Goal: Transaction & Acquisition: Purchase product/service

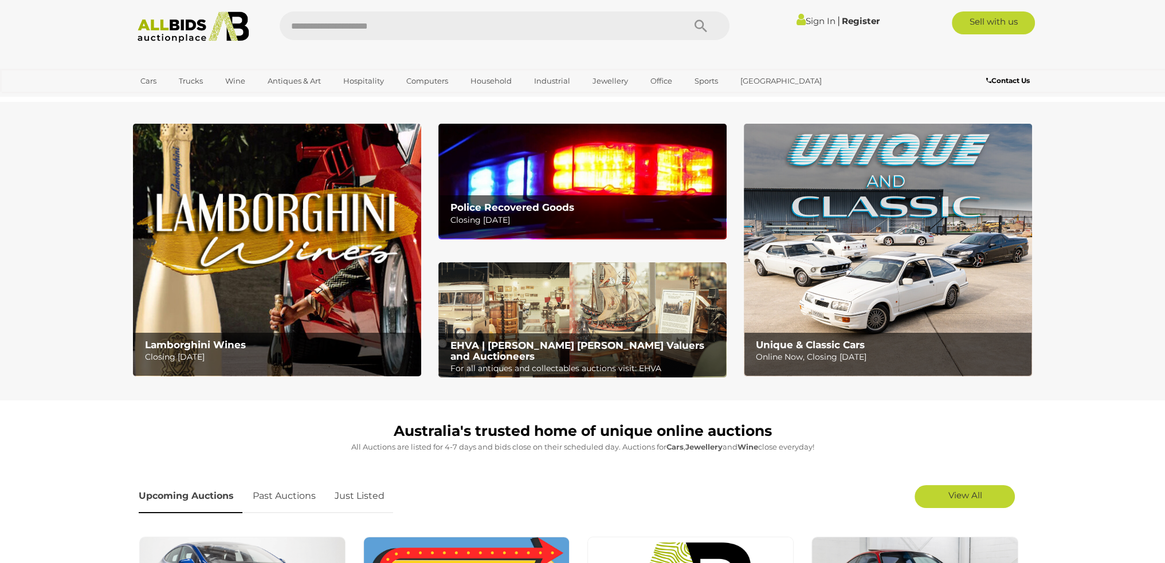
click at [818, 21] on link "Sign In" at bounding box center [816, 20] width 39 height 11
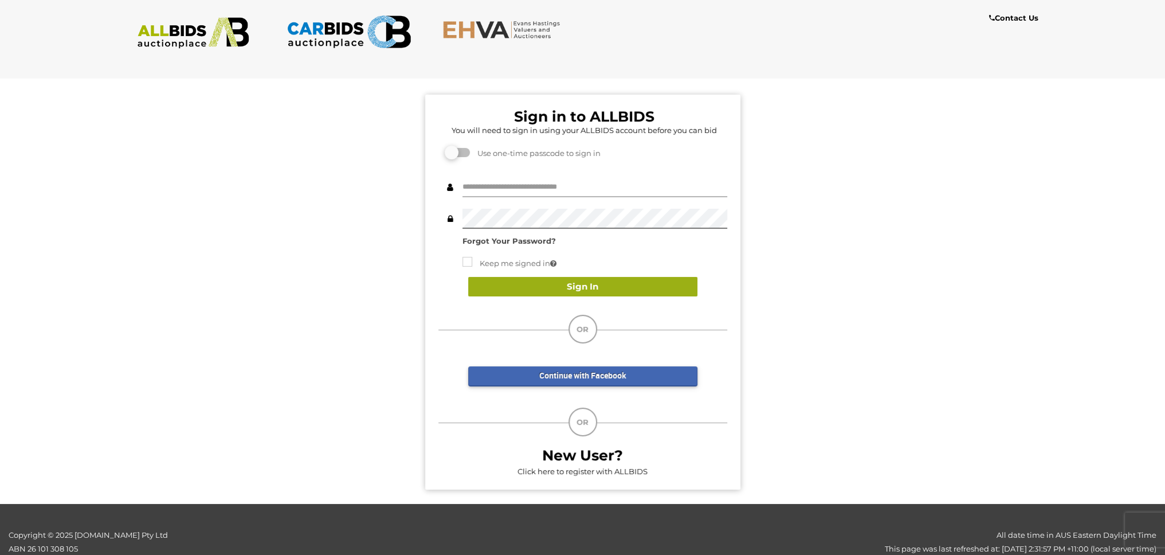
type input "**********"
click at [547, 292] on button "Sign In" at bounding box center [582, 287] width 229 height 20
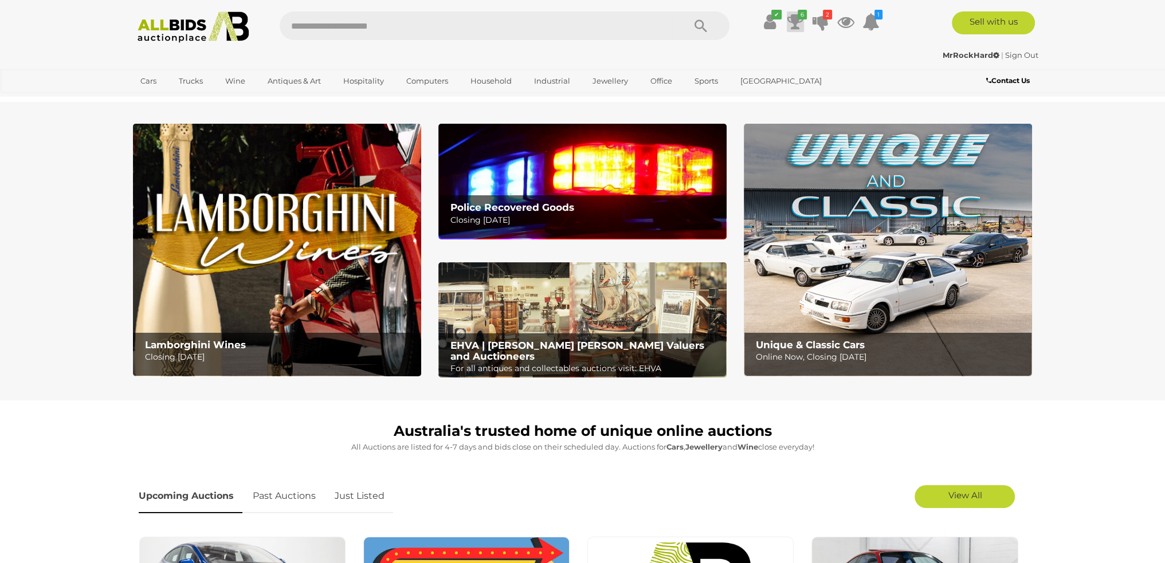
click at [802, 20] on icon at bounding box center [795, 21] width 16 height 21
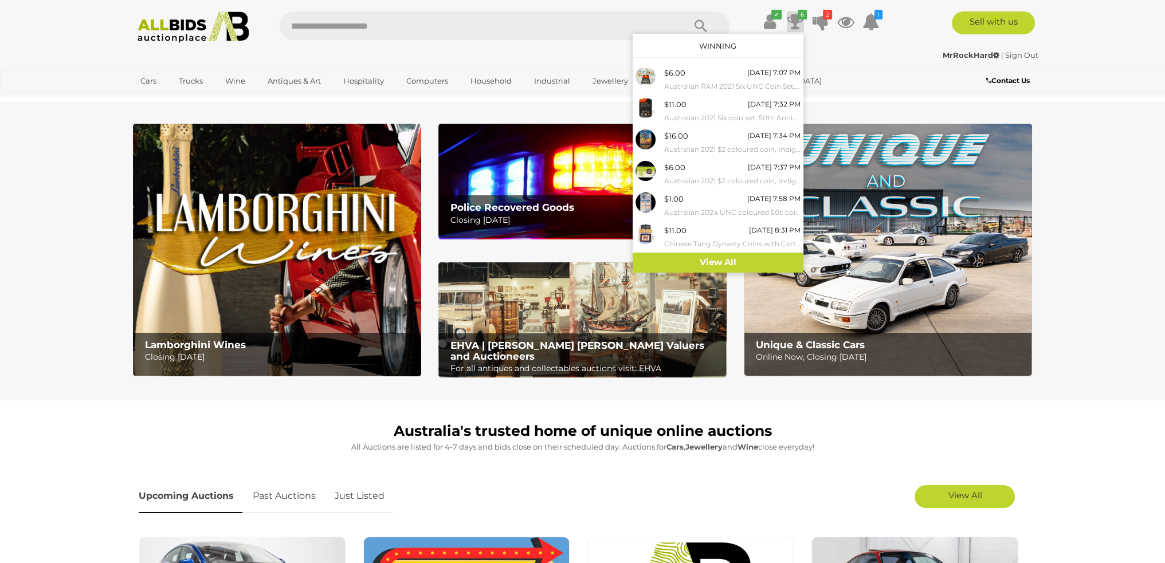
click at [737, 275] on div "Unique & Classic Cars Online Now, Closing Wednesday 15th October" at bounding box center [887, 256] width 305 height 264
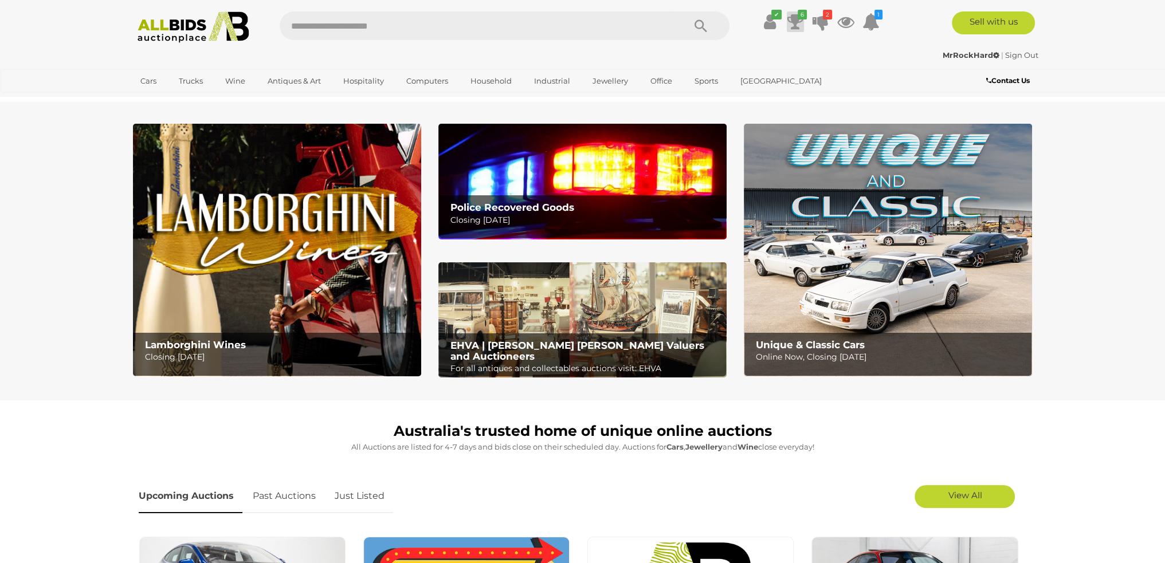
click at [791, 11] on icon at bounding box center [795, 21] width 16 height 21
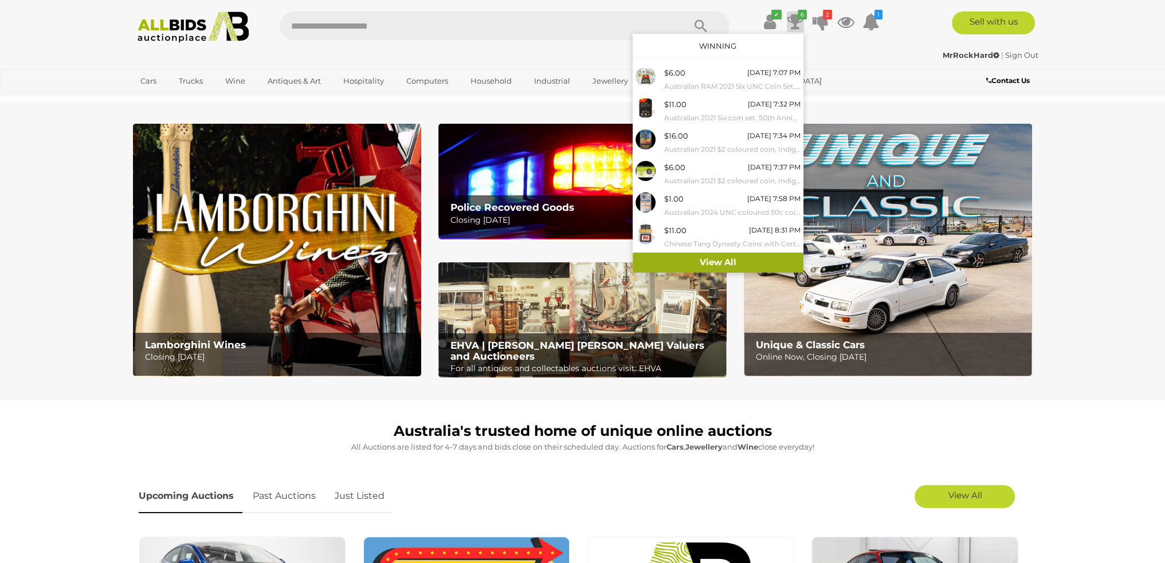
click at [736, 255] on link "View All" at bounding box center [718, 263] width 171 height 20
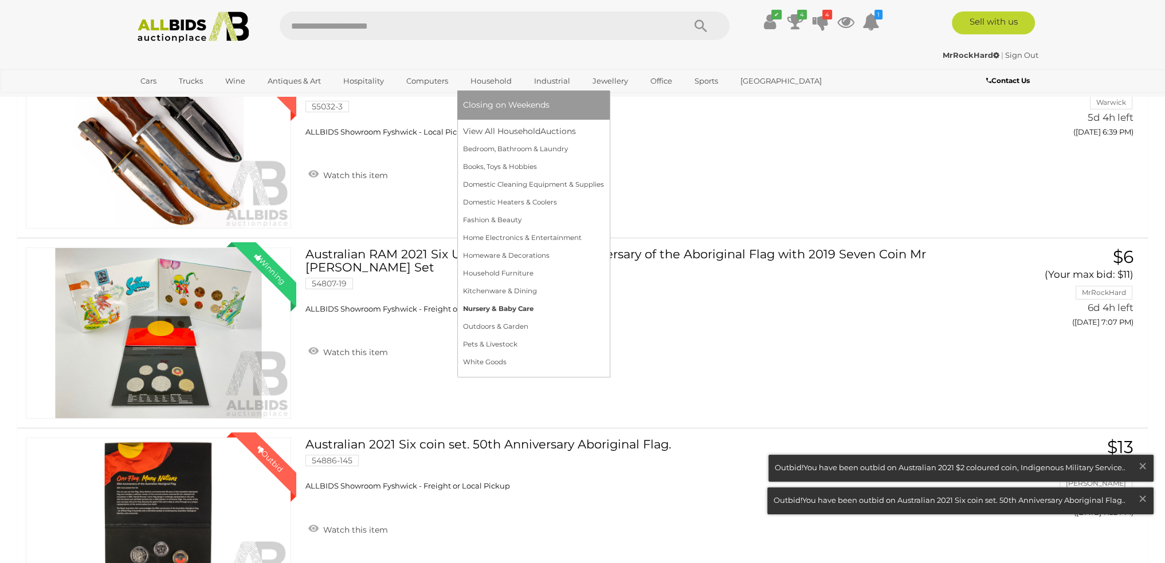
scroll to position [22, 0]
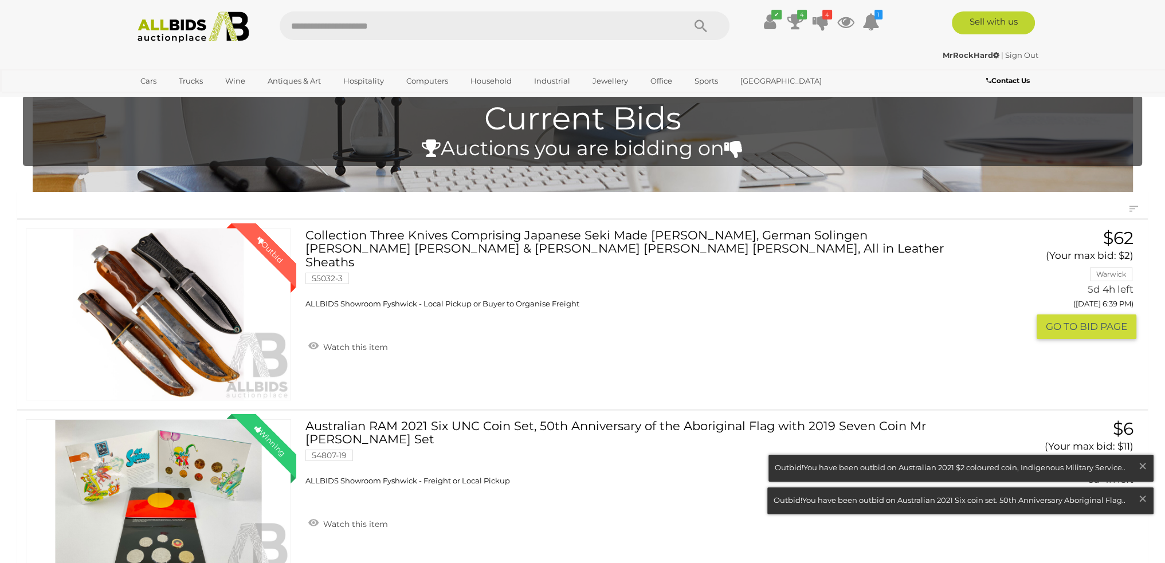
click at [530, 224] on div "Winning Outbid 55032-3 Watch this item $62 Warwick" at bounding box center [583, 314] width 1148 height 189
click at [378, 238] on link "Collection Three Knives Comprising Japanese Seki Made Black Jack Knives, German…" at bounding box center [632, 269] width 637 height 80
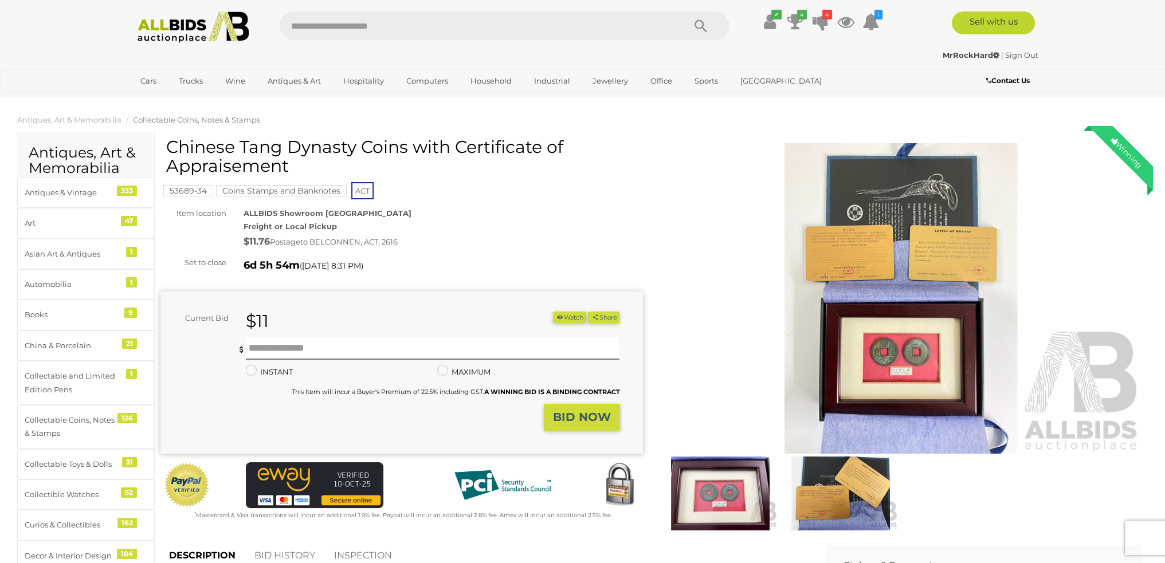
click at [856, 242] on img at bounding box center [901, 298] width 483 height 311
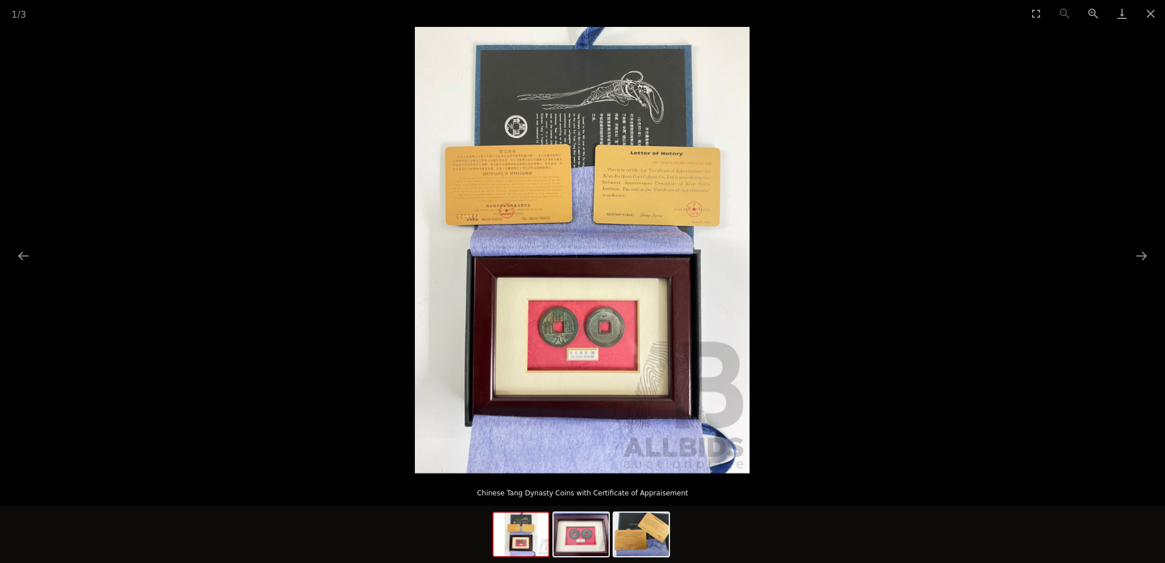
click at [638, 271] on img at bounding box center [582, 250] width 335 height 446
click at [1131, 248] on button "Next slide" at bounding box center [1142, 256] width 24 height 22
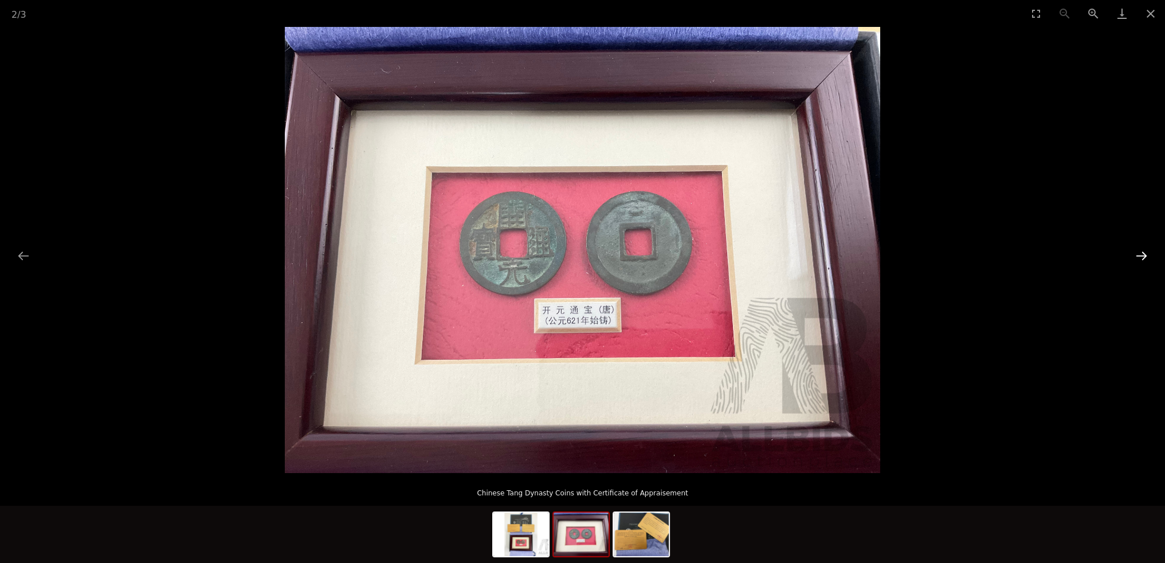
click at [1131, 248] on button "Next slide" at bounding box center [1142, 256] width 24 height 22
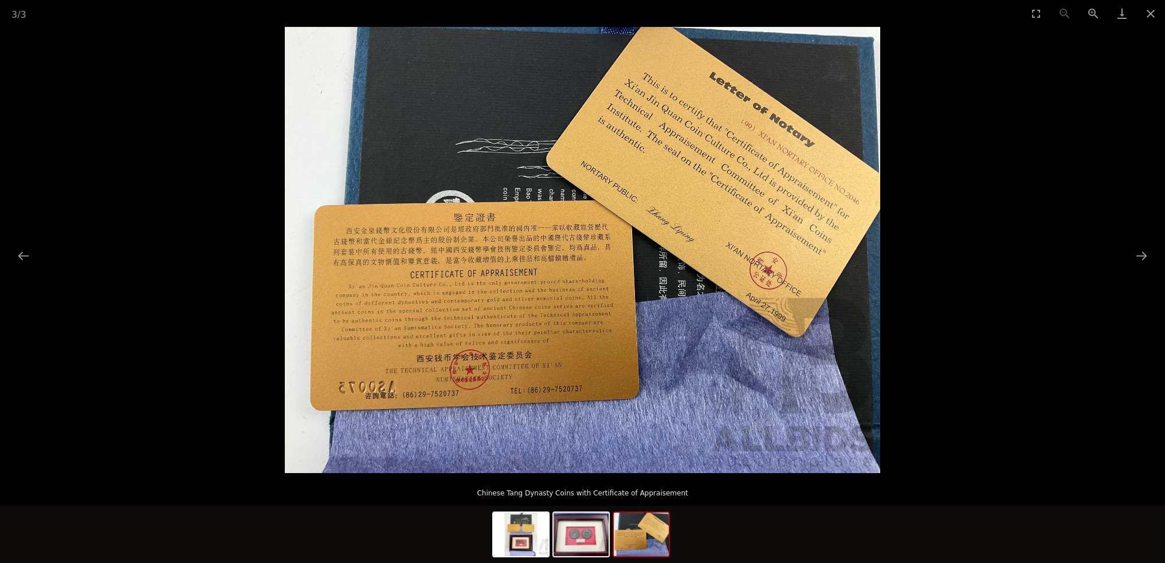
click at [532, 331] on img at bounding box center [582, 250] width 595 height 446
click at [1141, 250] on button "Next slide" at bounding box center [1142, 256] width 24 height 22
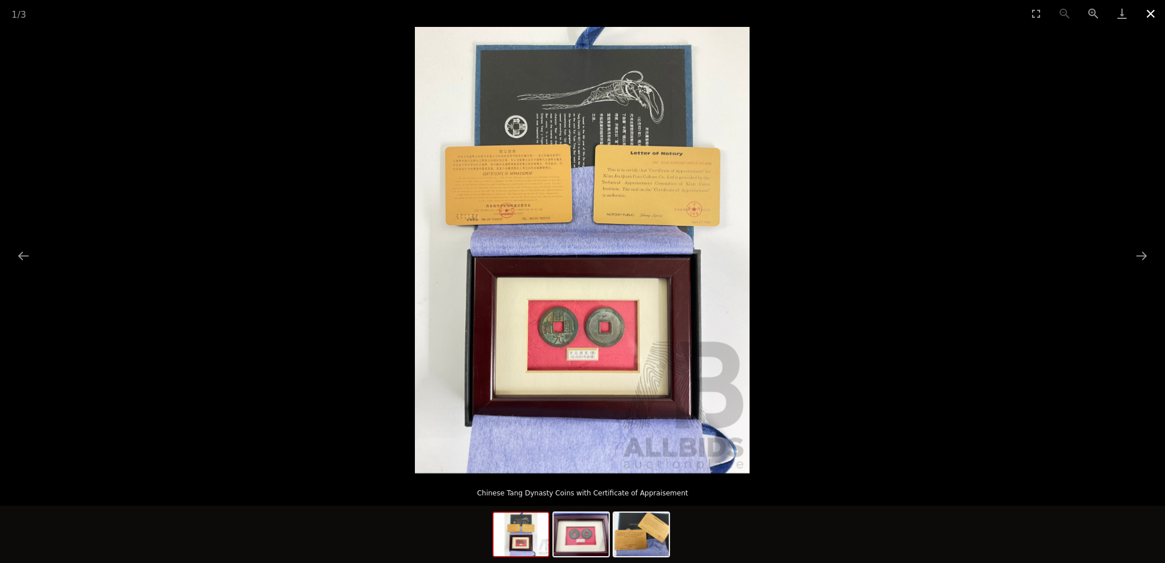
click at [1147, 11] on button "Close gallery" at bounding box center [1151, 13] width 29 height 27
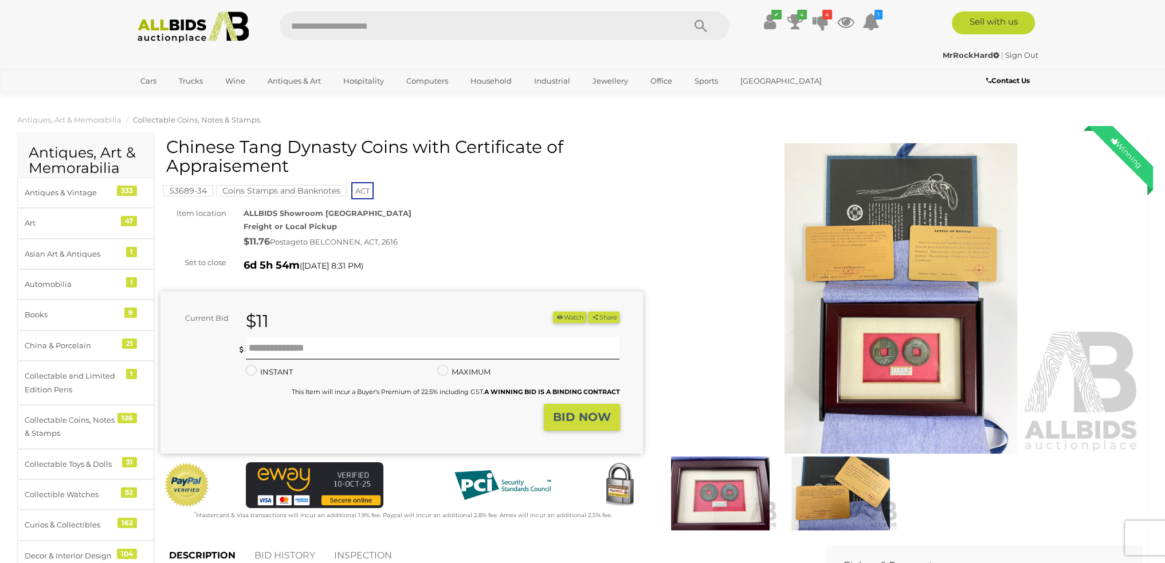
click at [828, 495] on img at bounding box center [840, 494] width 115 height 74
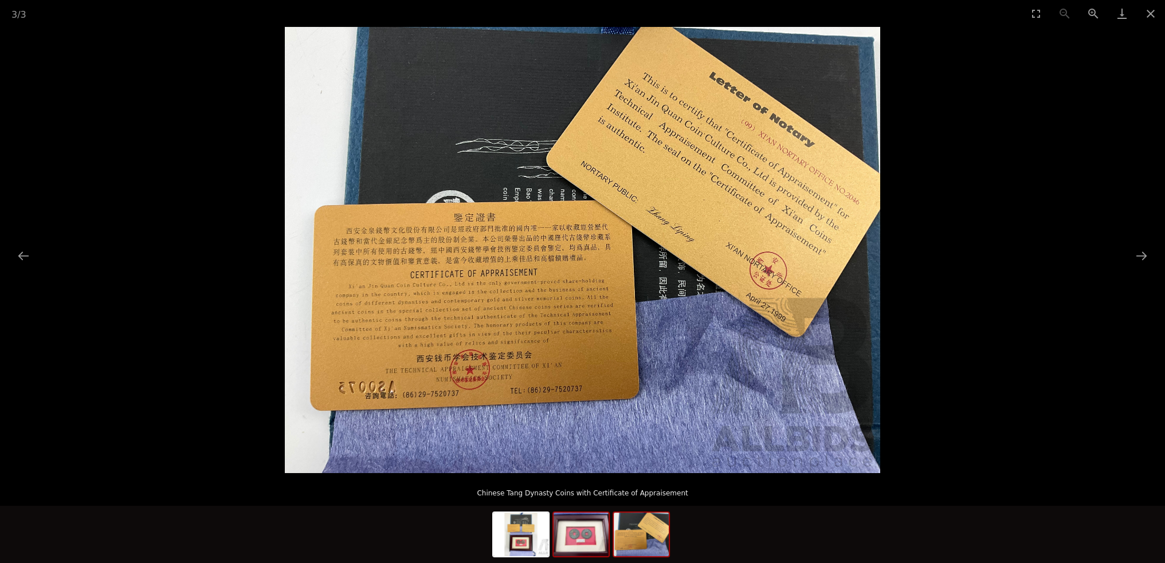
click at [557, 539] on img at bounding box center [581, 535] width 55 height 44
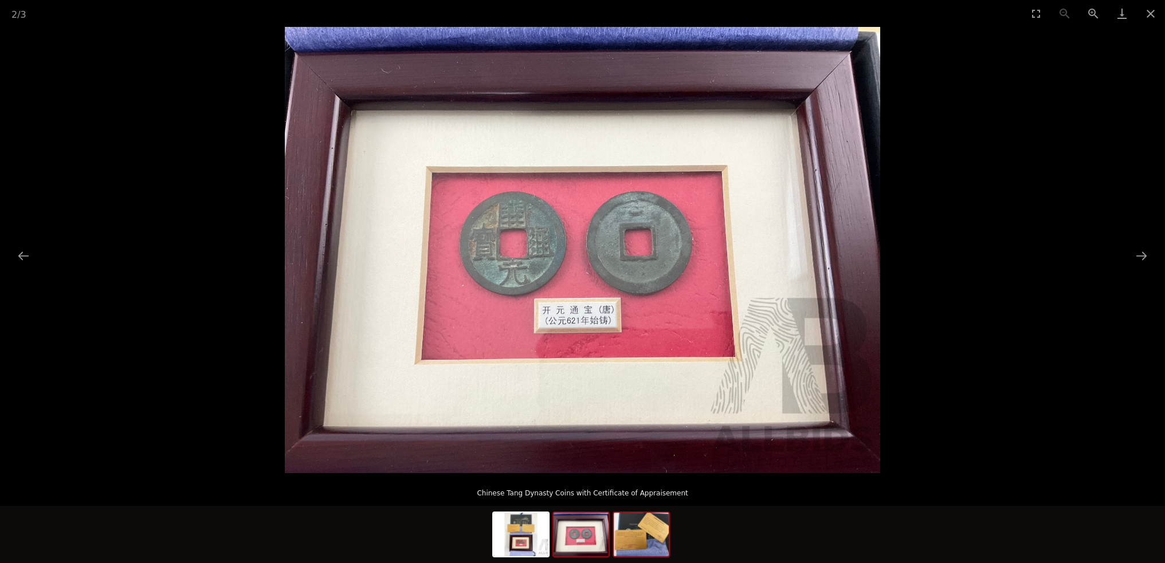
click at [624, 531] on img at bounding box center [641, 535] width 55 height 44
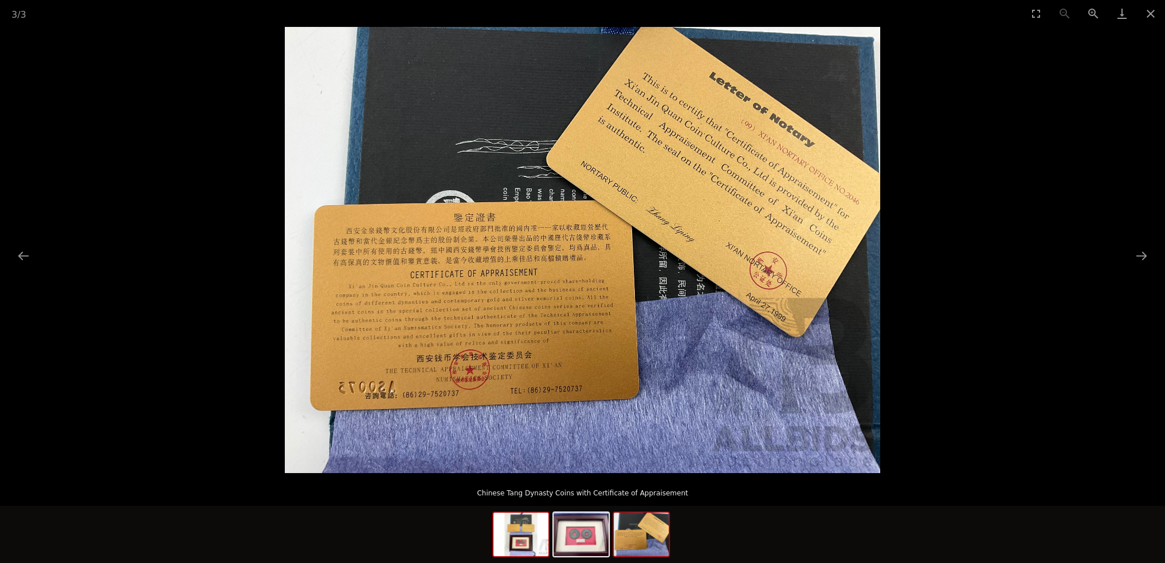
click at [520, 531] on img at bounding box center [520, 535] width 55 height 44
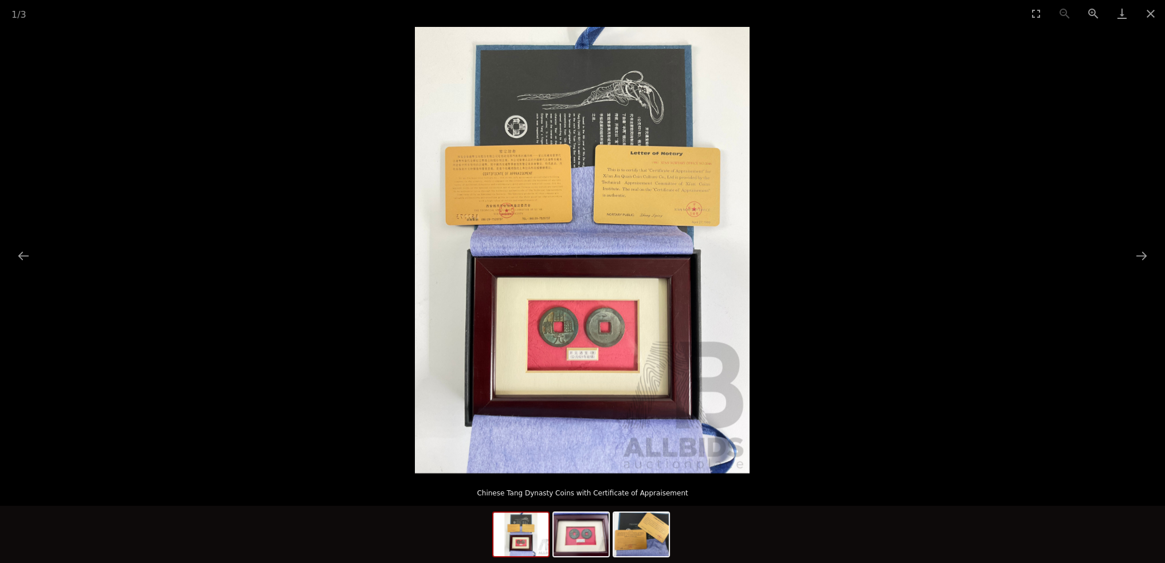
click at [841, 272] on picture at bounding box center [582, 250] width 1165 height 446
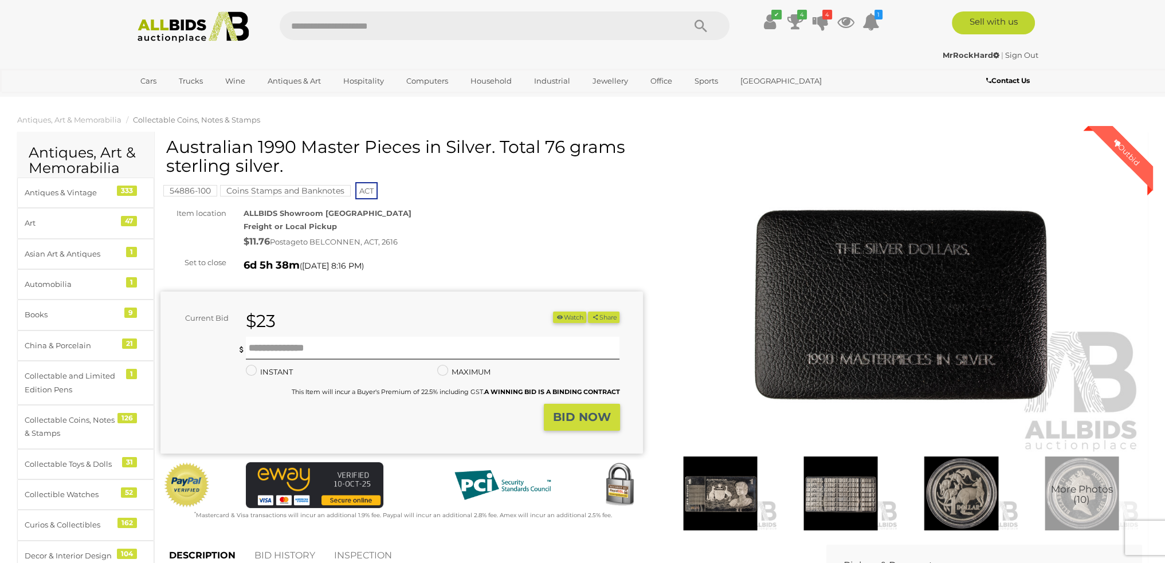
click at [714, 467] on img at bounding box center [720, 494] width 115 height 74
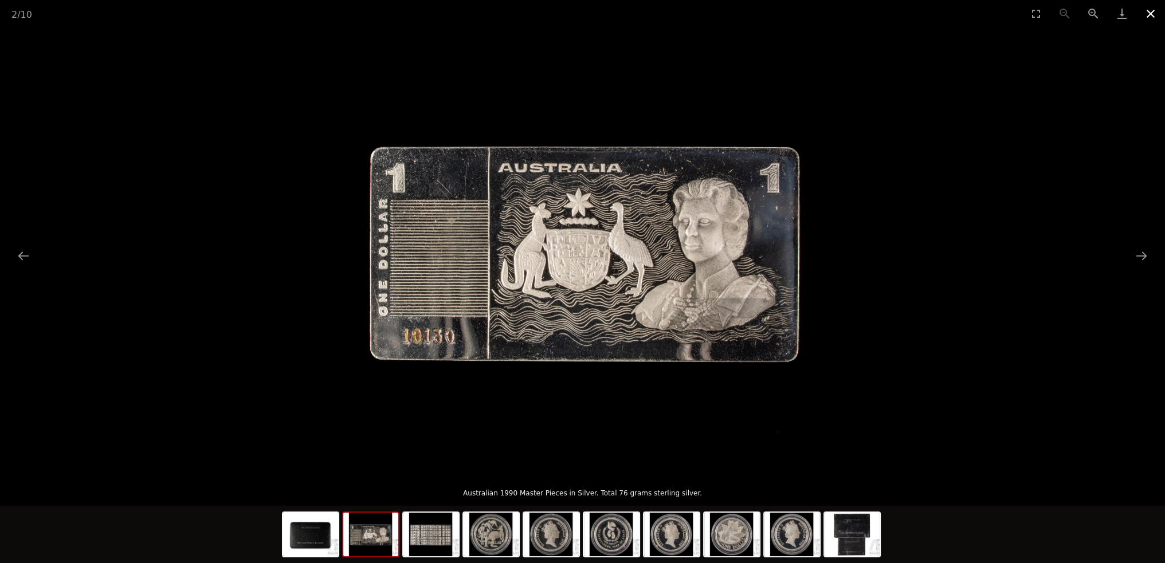
click at [1158, 9] on button "Close gallery" at bounding box center [1151, 13] width 29 height 27
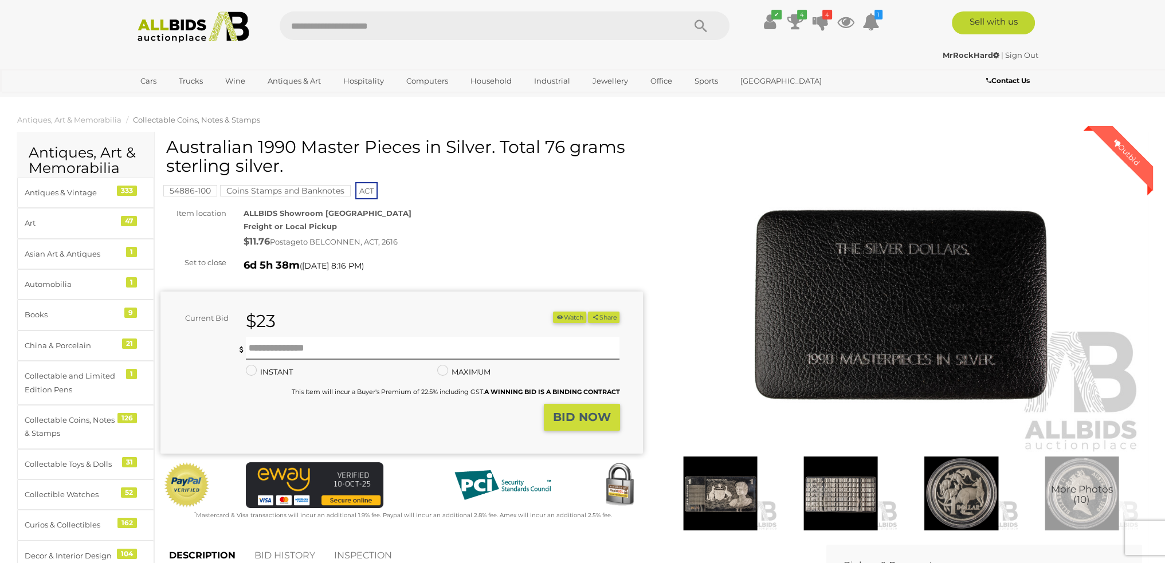
scroll to position [115, 0]
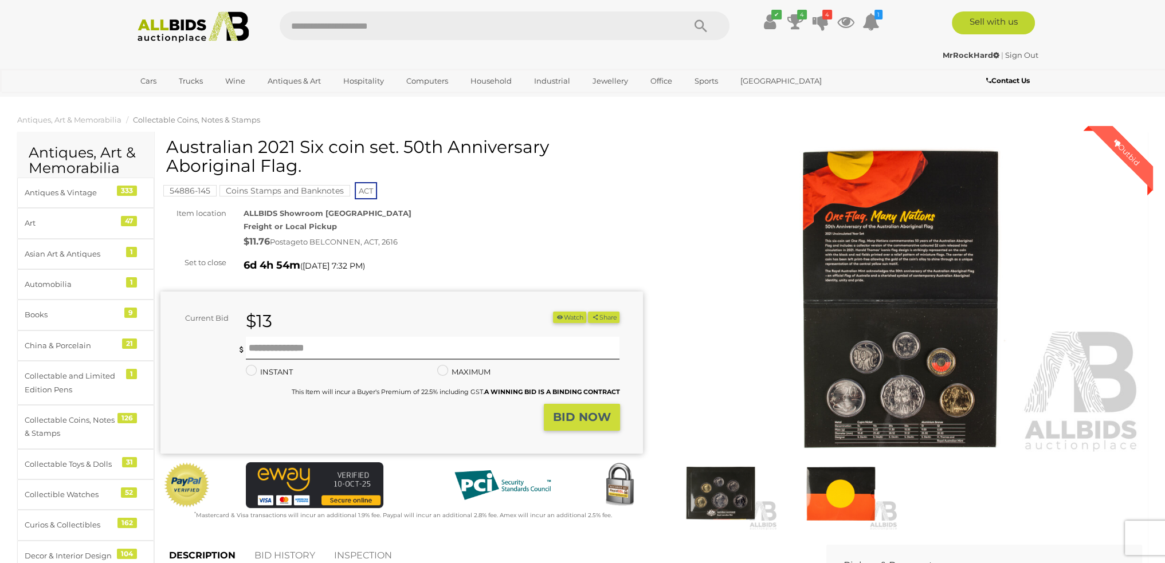
click at [868, 232] on img at bounding box center [901, 298] width 483 height 311
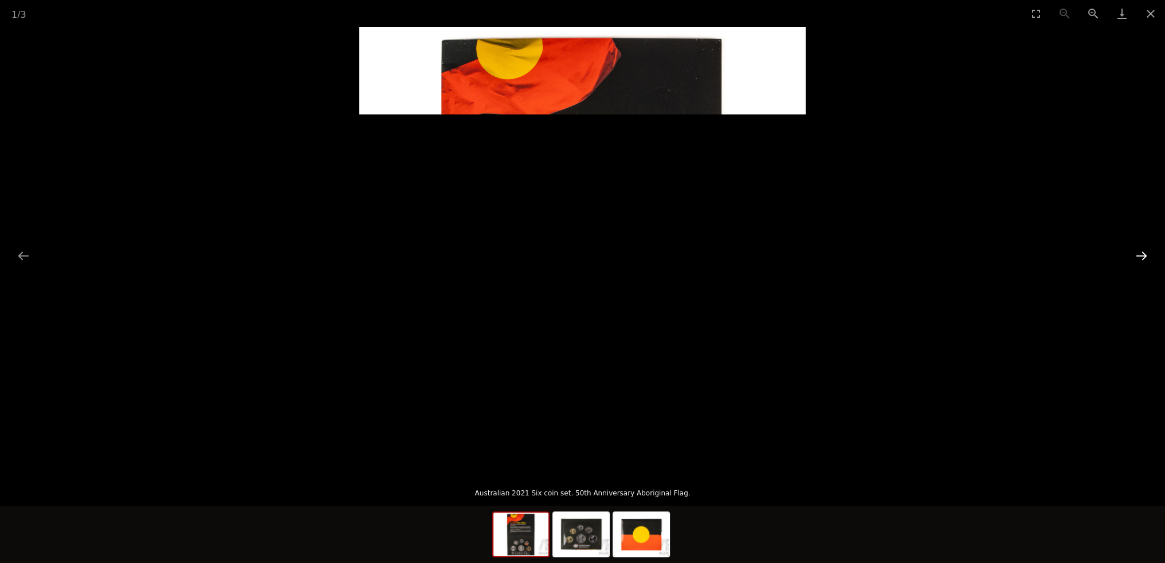
click at [1152, 257] on button "Next slide" at bounding box center [1142, 256] width 24 height 22
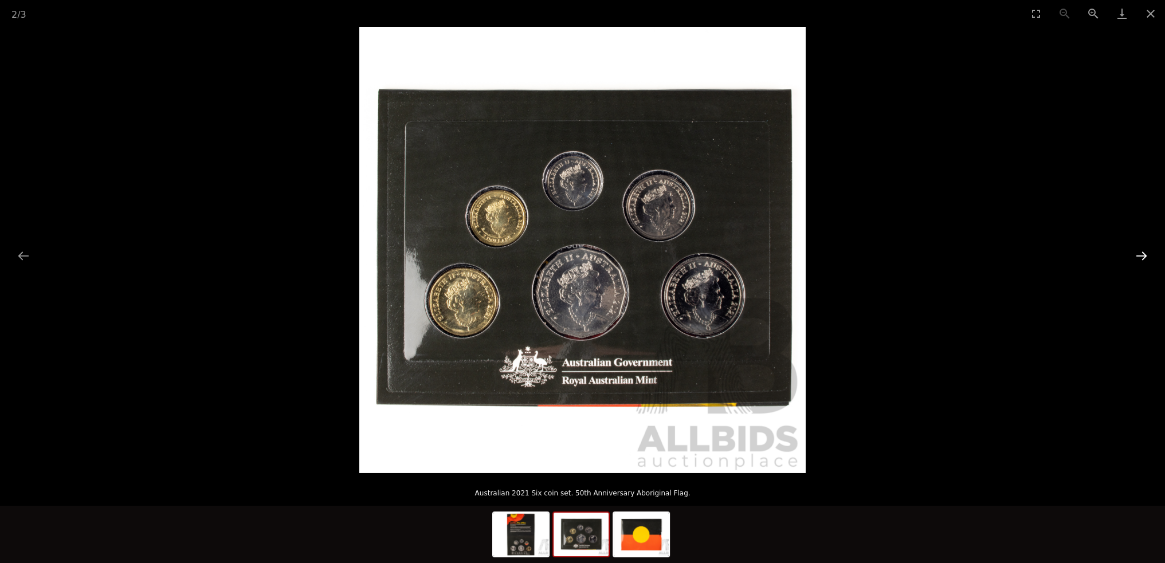
click at [1147, 254] on button "Next slide" at bounding box center [1142, 256] width 24 height 22
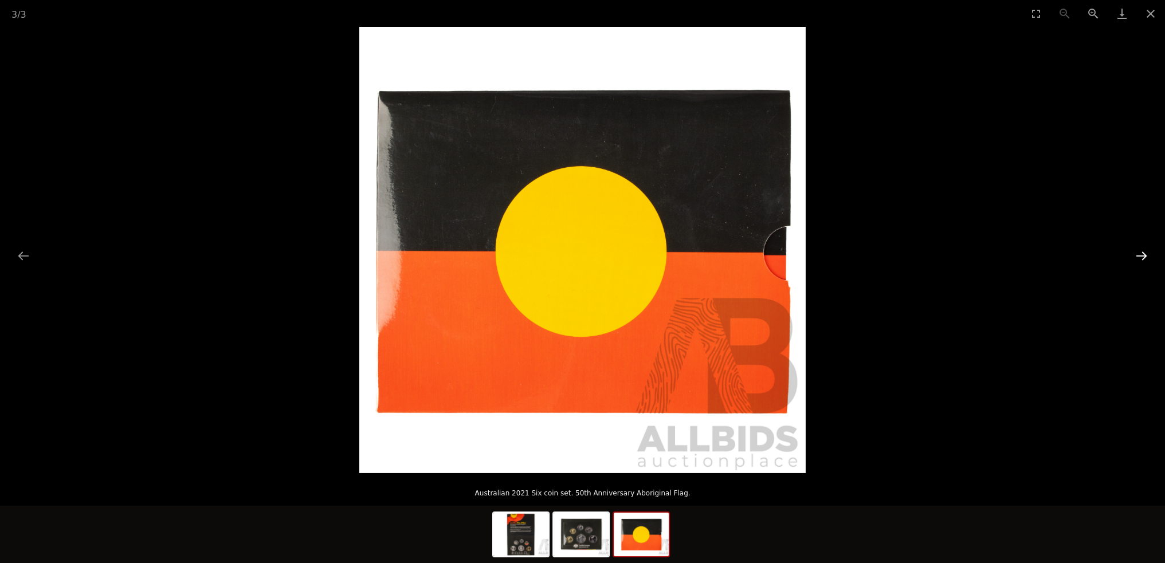
click at [1146, 251] on button "Next slide" at bounding box center [1142, 256] width 24 height 22
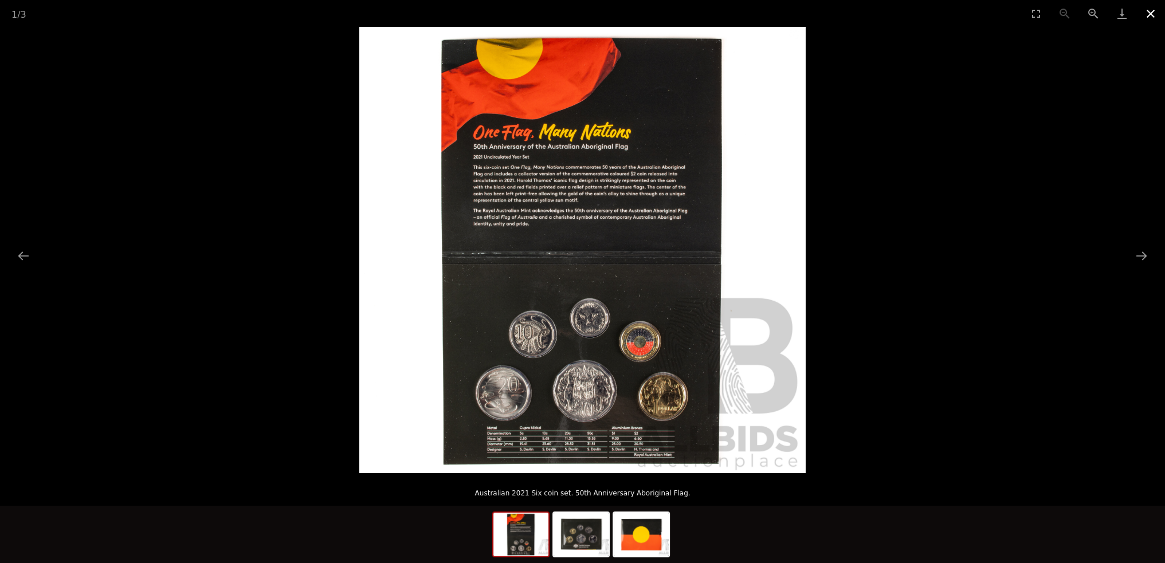
click at [1146, 13] on button "Close gallery" at bounding box center [1151, 13] width 29 height 27
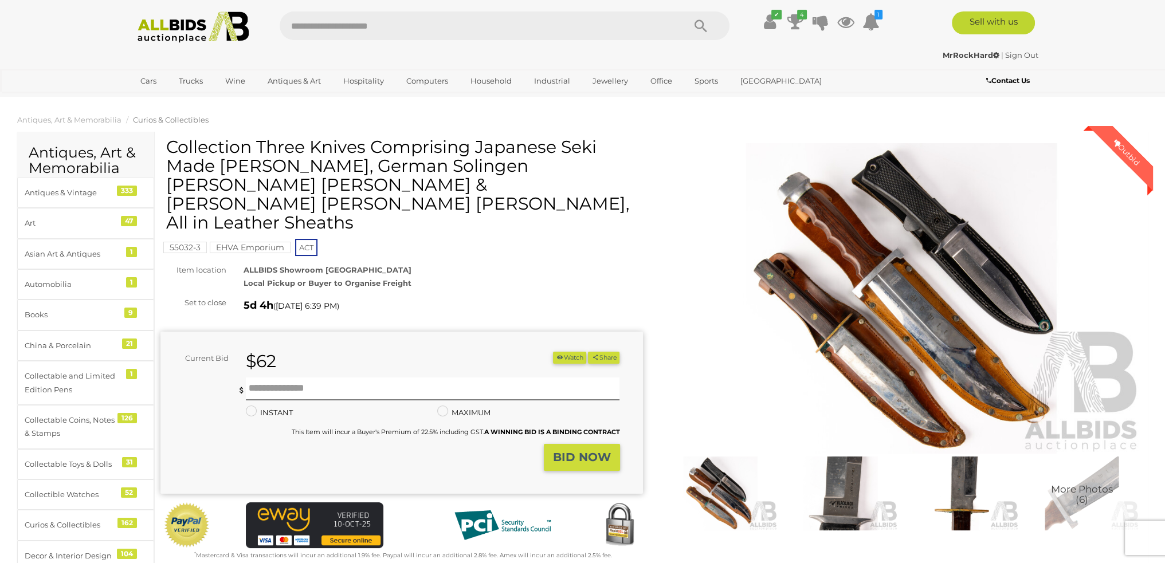
click at [928, 231] on img at bounding box center [901, 298] width 483 height 311
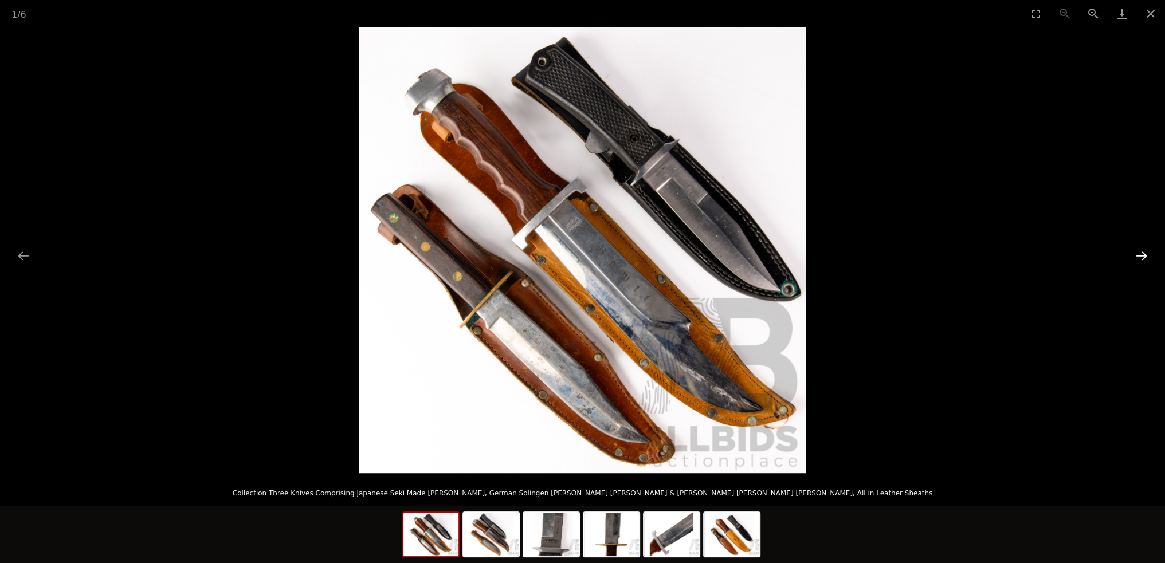
click at [1133, 258] on button "Next slide" at bounding box center [1142, 256] width 24 height 22
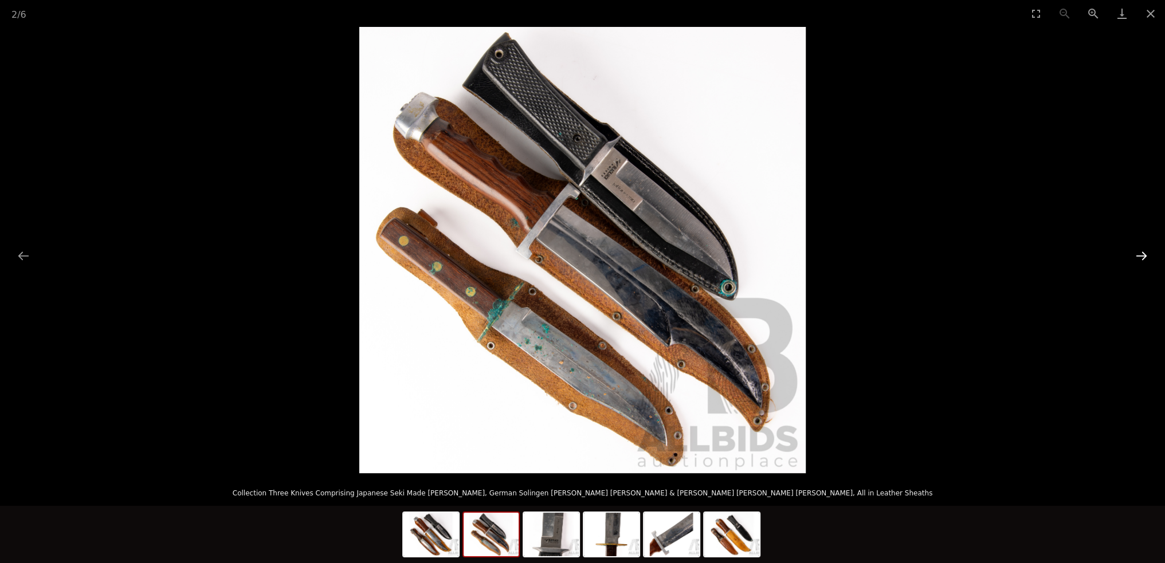
click at [1133, 258] on button "Next slide" at bounding box center [1142, 256] width 24 height 22
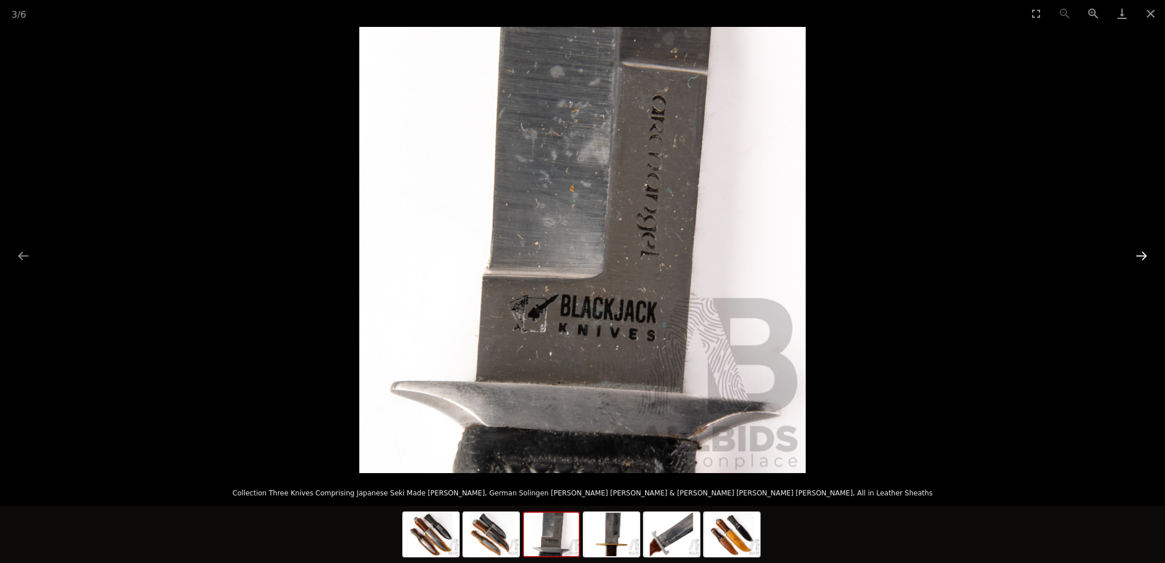
click at [1133, 258] on button "Next slide" at bounding box center [1142, 256] width 24 height 22
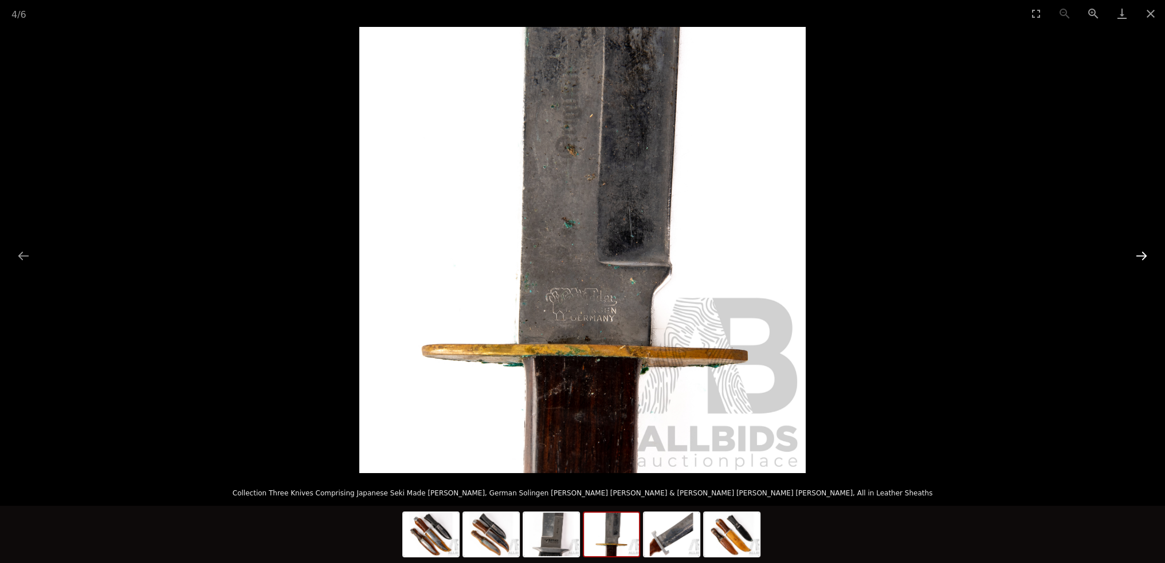
click at [1133, 258] on button "Next slide" at bounding box center [1142, 256] width 24 height 22
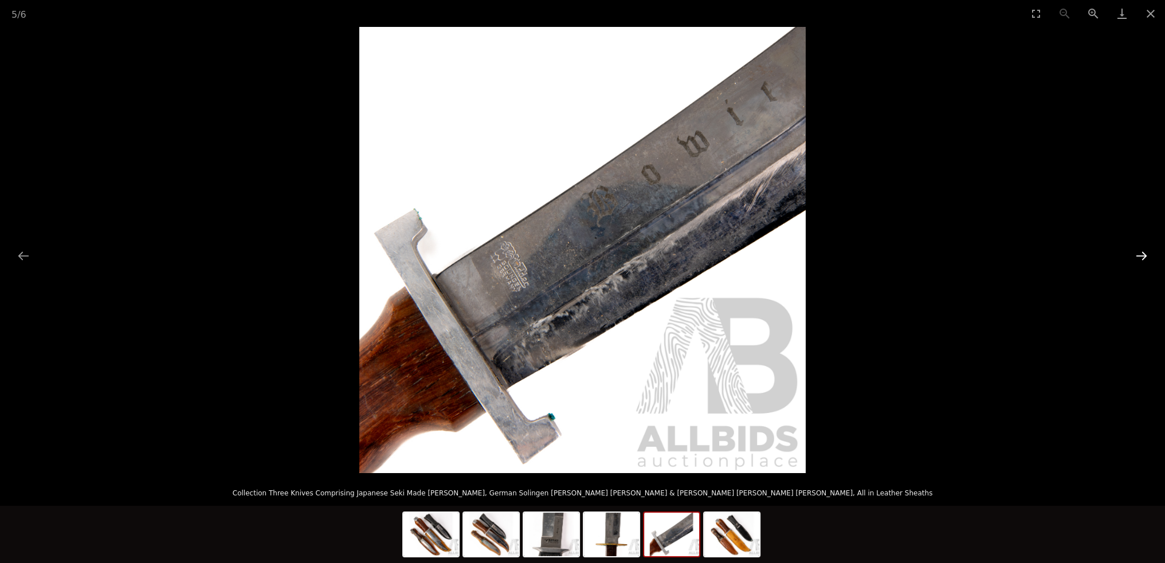
click at [1133, 258] on button "Next slide" at bounding box center [1142, 256] width 24 height 22
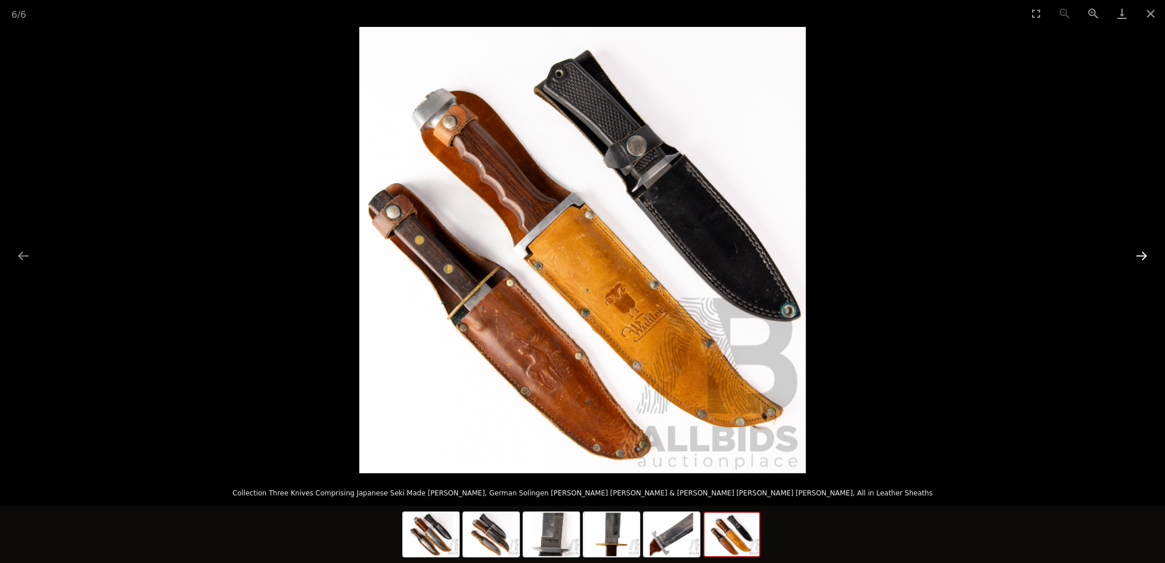
click at [1133, 258] on button "Next slide" at bounding box center [1142, 256] width 24 height 22
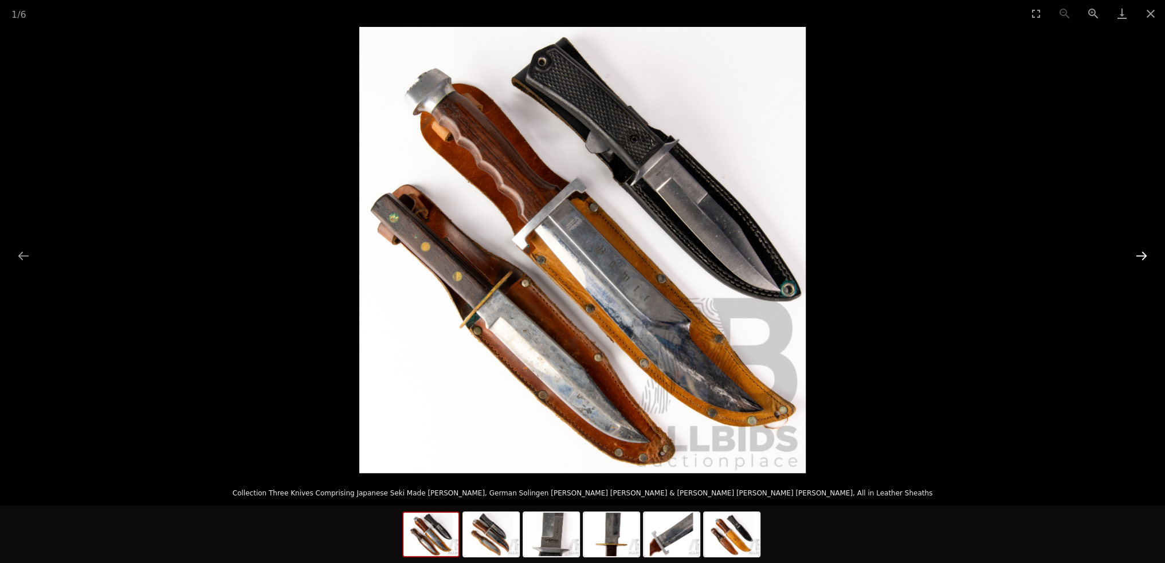
click at [1133, 258] on button "Next slide" at bounding box center [1142, 256] width 24 height 22
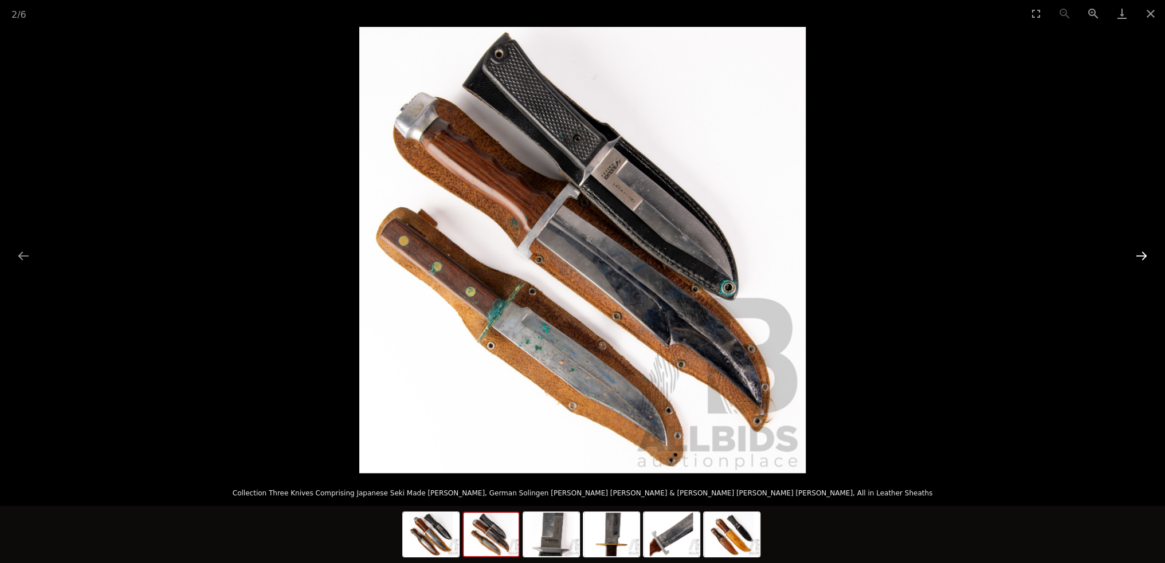
click at [1133, 258] on button "Next slide" at bounding box center [1142, 256] width 24 height 22
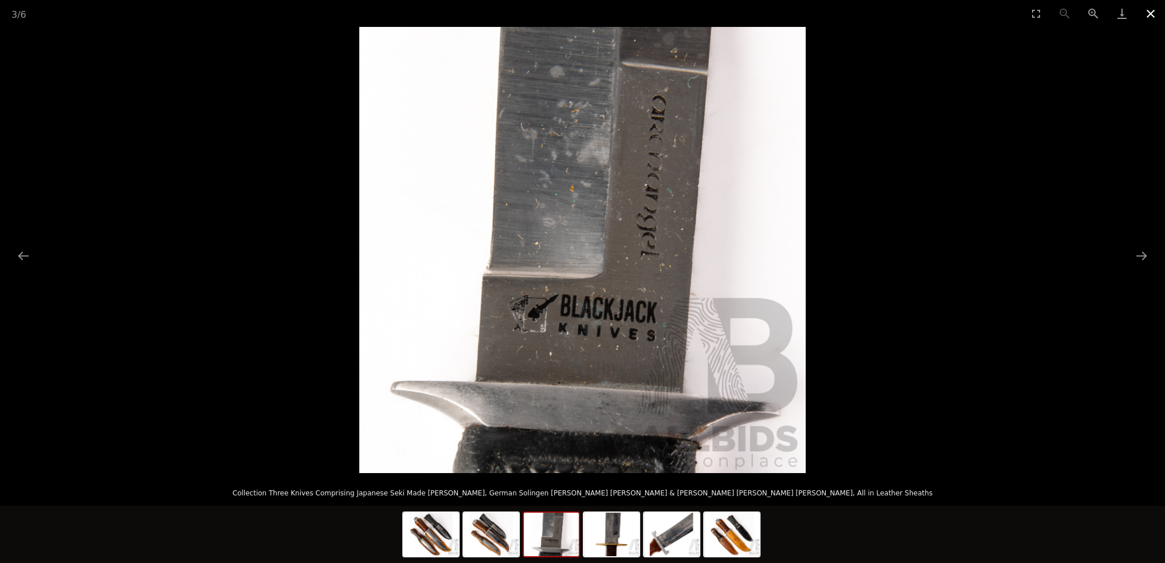
click at [1153, 13] on button "Close gallery" at bounding box center [1151, 13] width 29 height 27
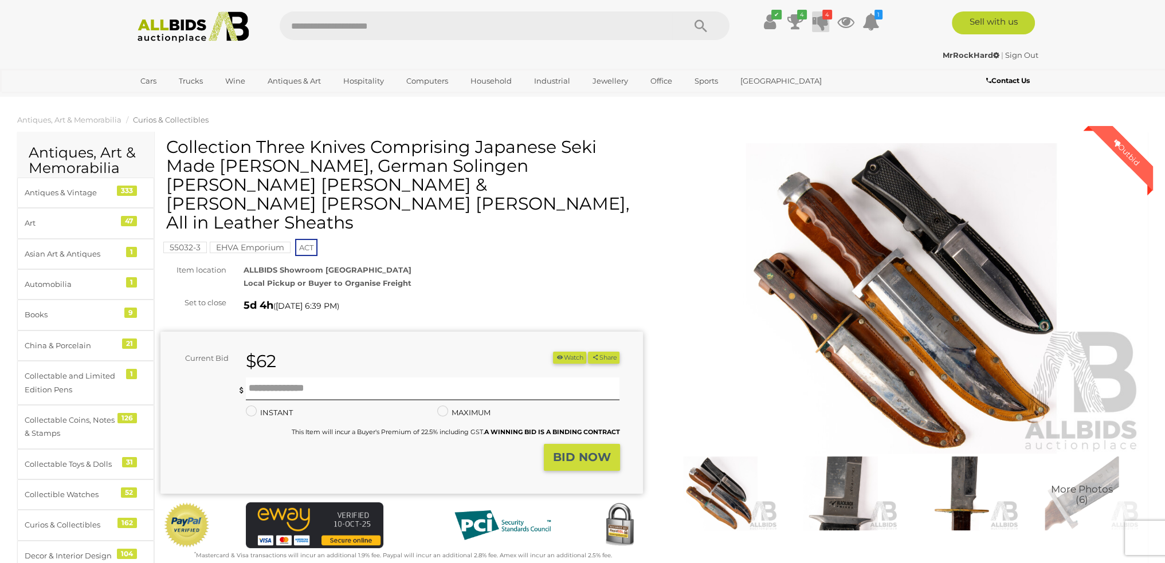
click at [826, 25] on icon at bounding box center [821, 21] width 16 height 21
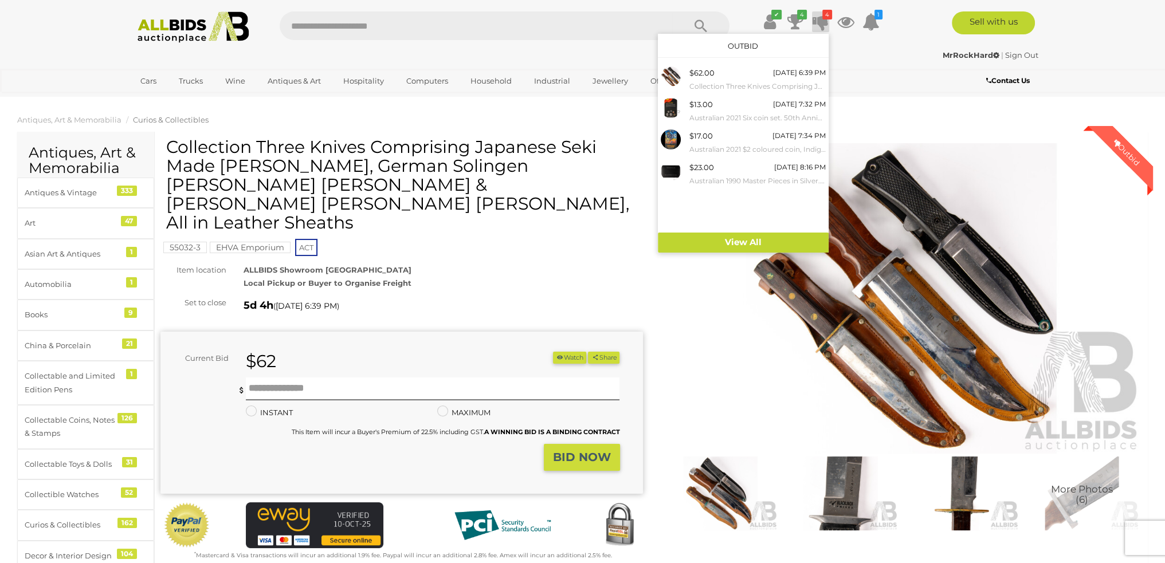
click at [783, 19] on ul "✔ Your account is up to date Transaction History Current Bids" at bounding box center [811, 21] width 147 height 21
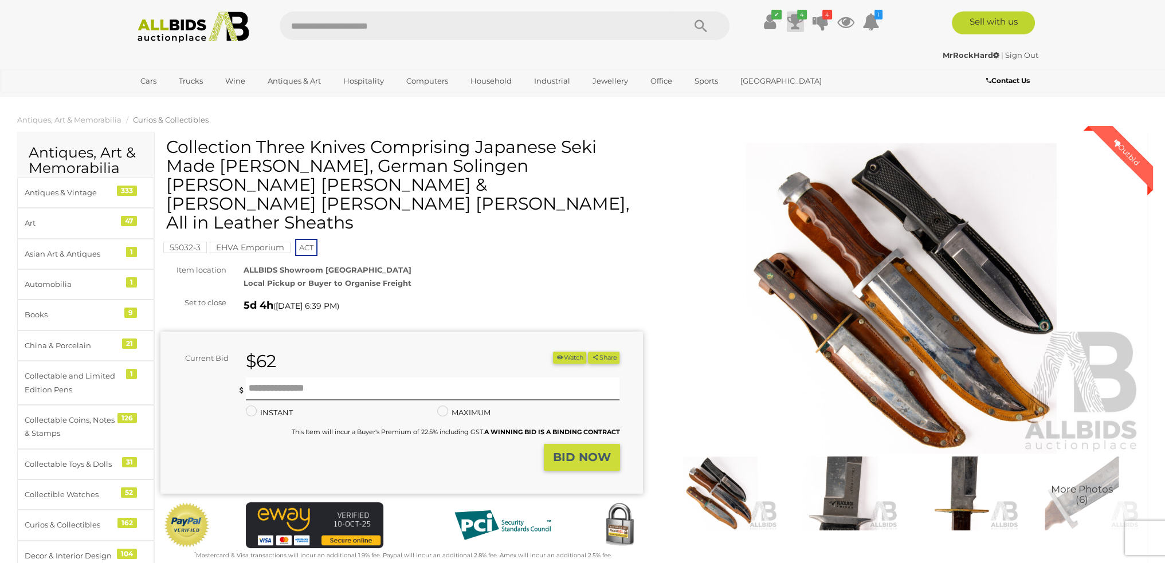
click at [791, 21] on icon at bounding box center [795, 21] width 16 height 21
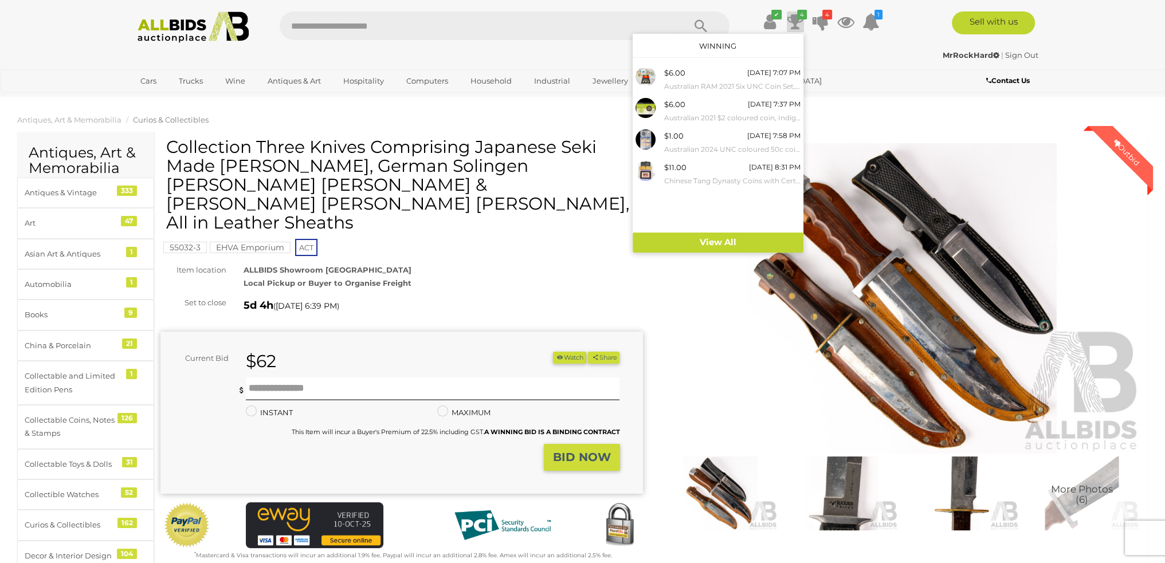
click at [442, 264] on div "ALLBIDS Showroom [GEOGRAPHIC_DATA] Local Pickup or Buyer to Organise Freight" at bounding box center [443, 277] width 416 height 27
